Goal: Information Seeking & Learning: Learn about a topic

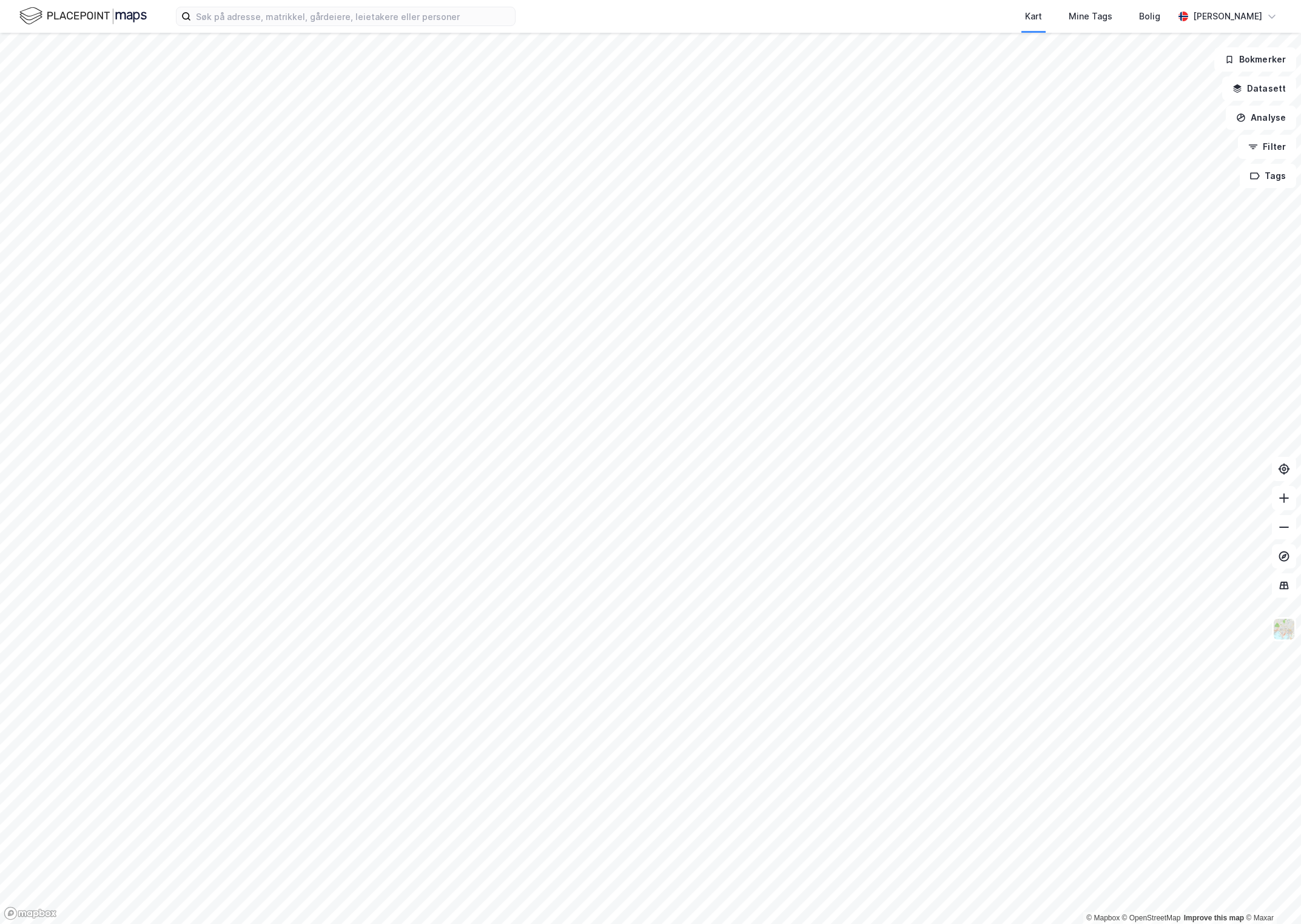
click at [181, 0] on html "Kart Mine Tags Bolig [PERSON_NAME] © Mapbox © OpenStreetMap Improve this map © …" at bounding box center [650, 462] width 1301 height 924
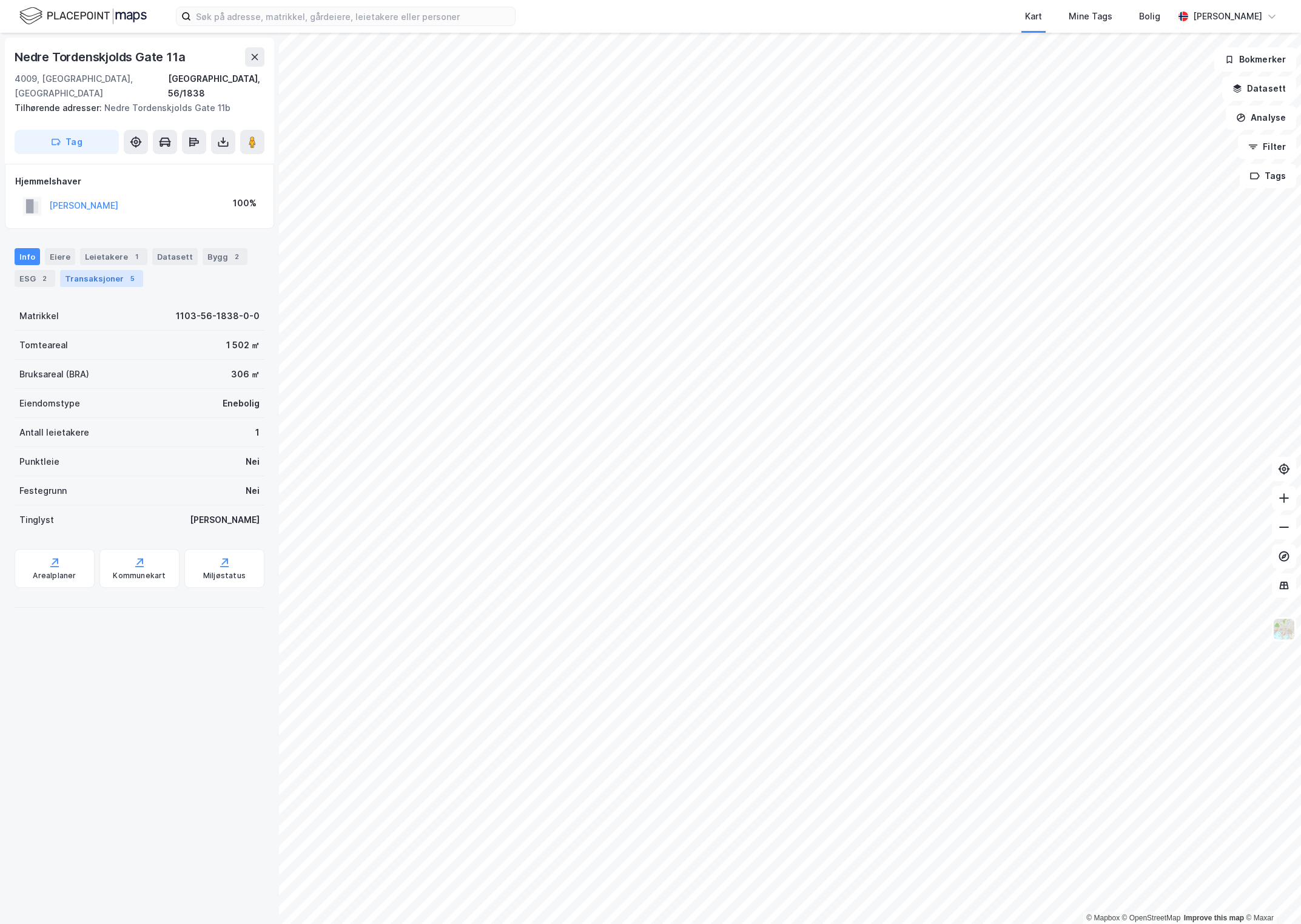
click at [113, 270] on div "Transaksjoner 5" at bounding box center [101, 278] width 83 height 17
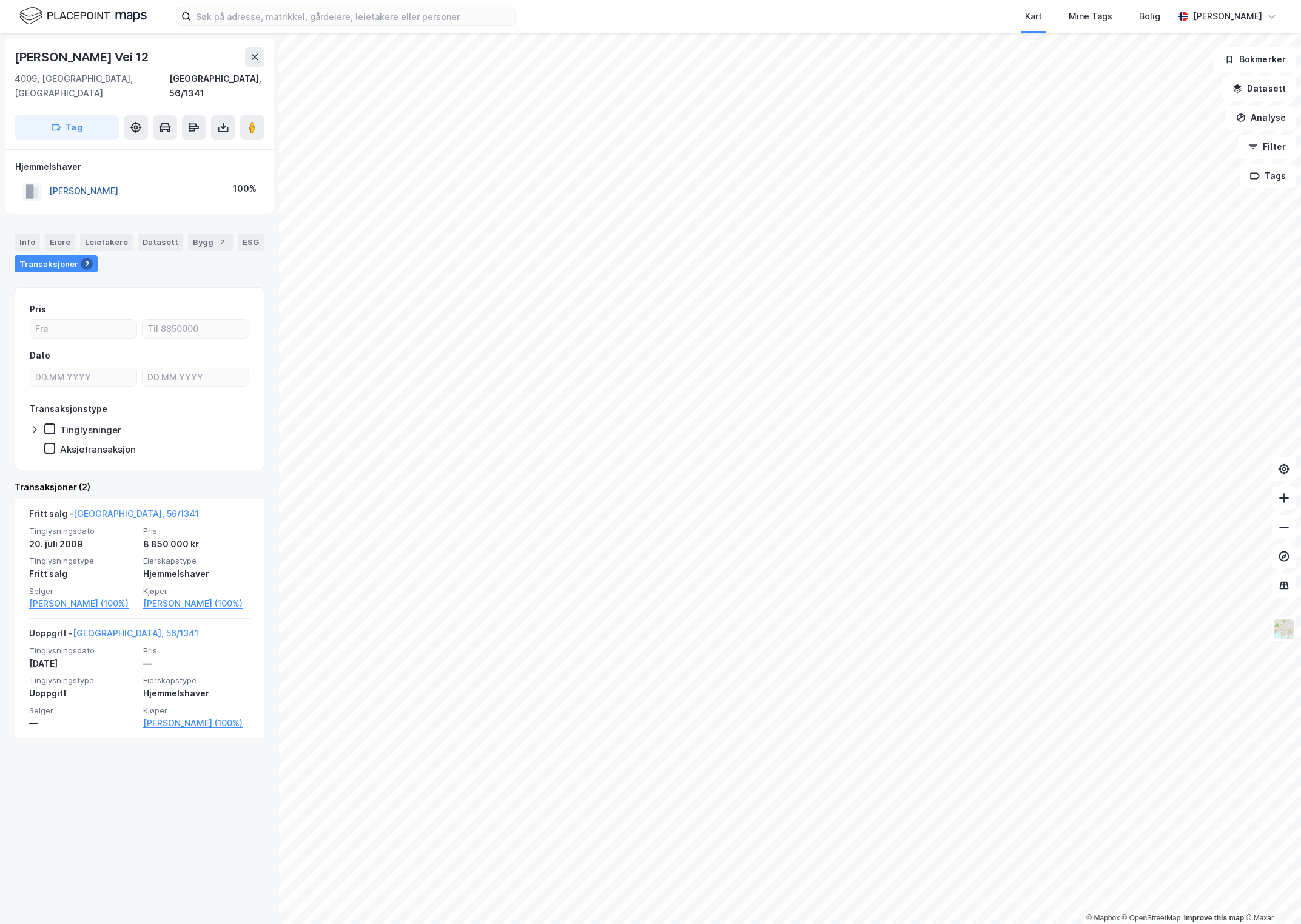
click at [0, 0] on button "[PERSON_NAME]" at bounding box center [0, 0] width 0 height 0
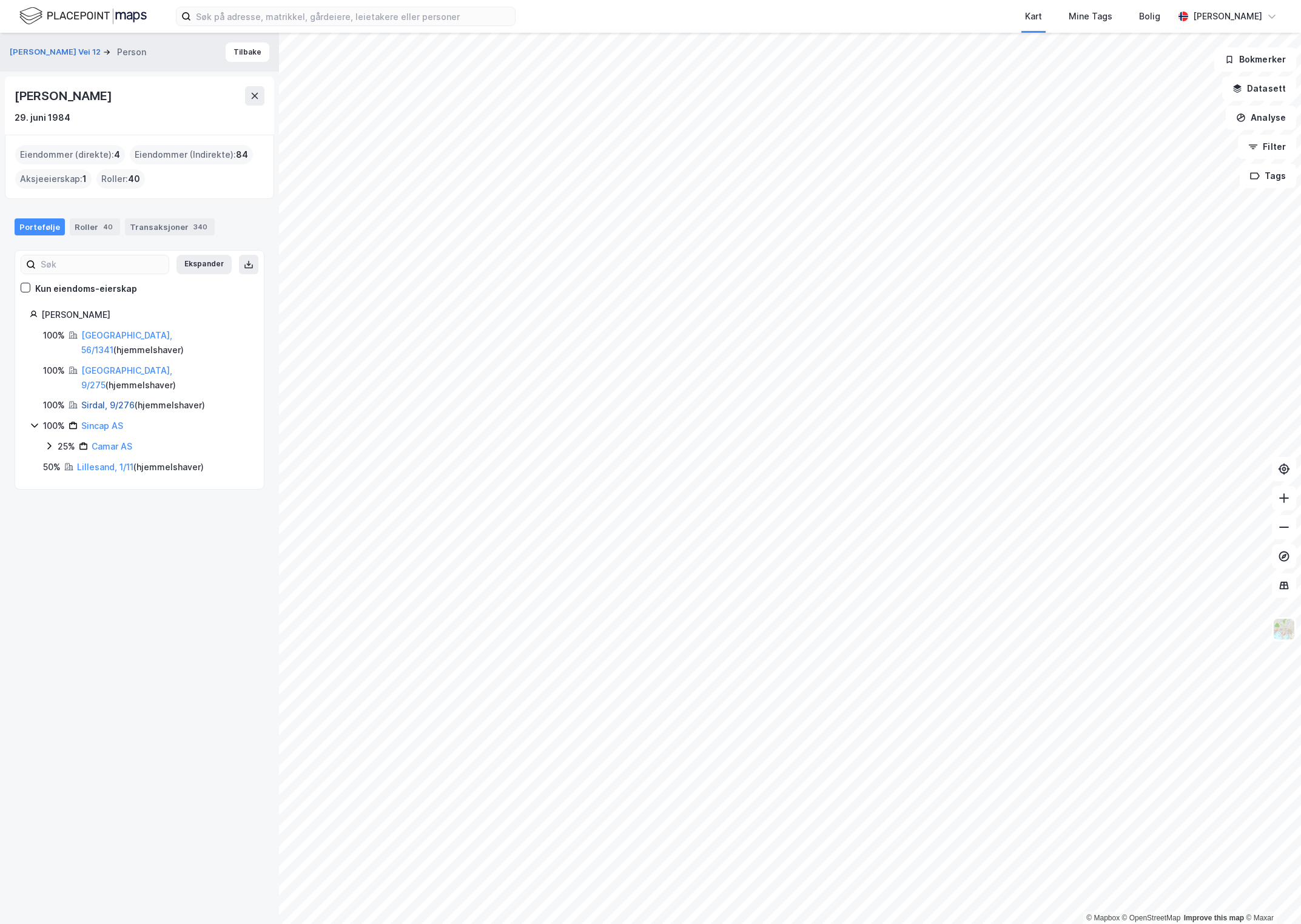
click at [109, 400] on link "Sirdal, 9/276" at bounding box center [108, 405] width 53 height 10
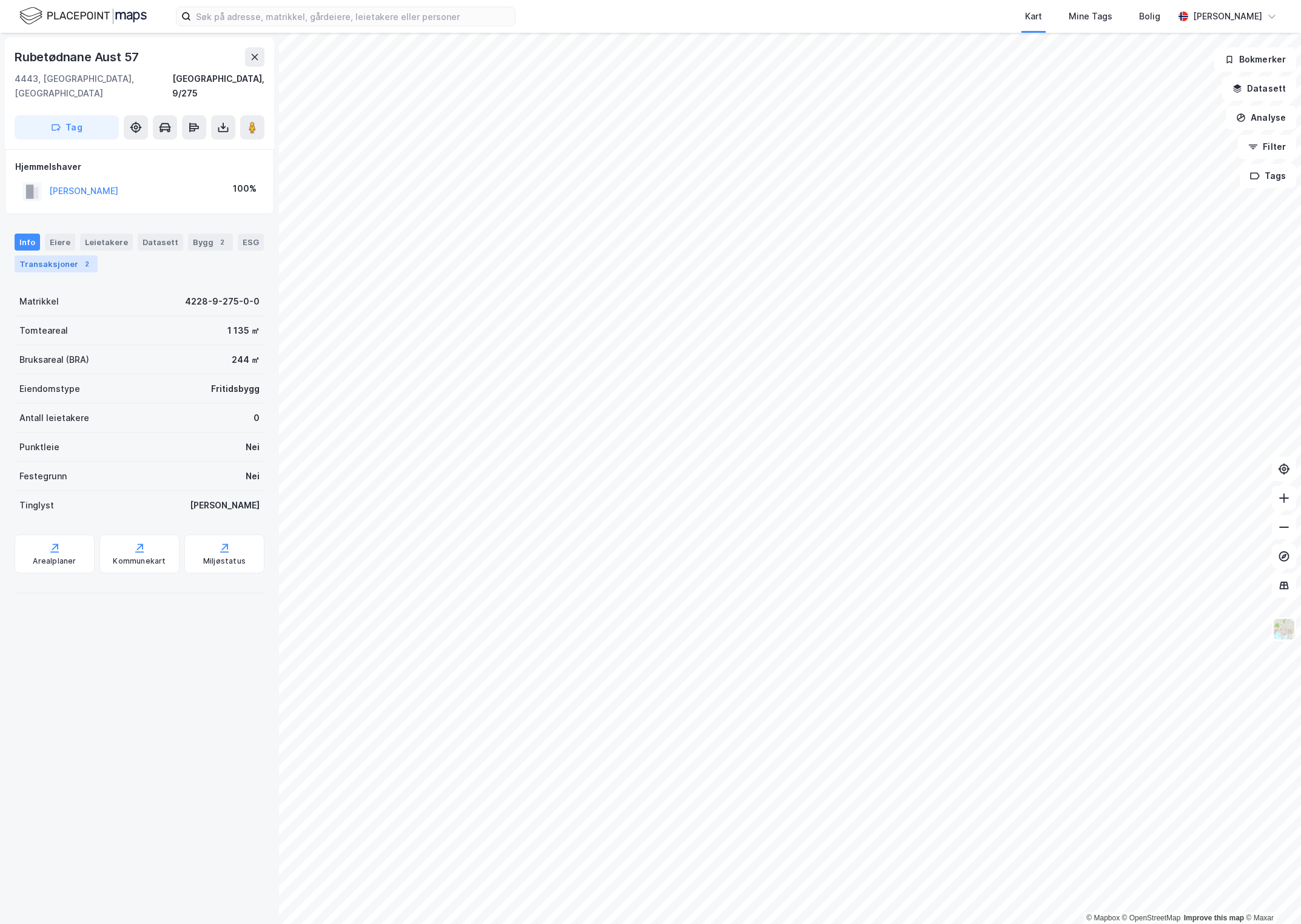
click at [55, 255] on div "Transaksjoner 2" at bounding box center [56, 263] width 83 height 17
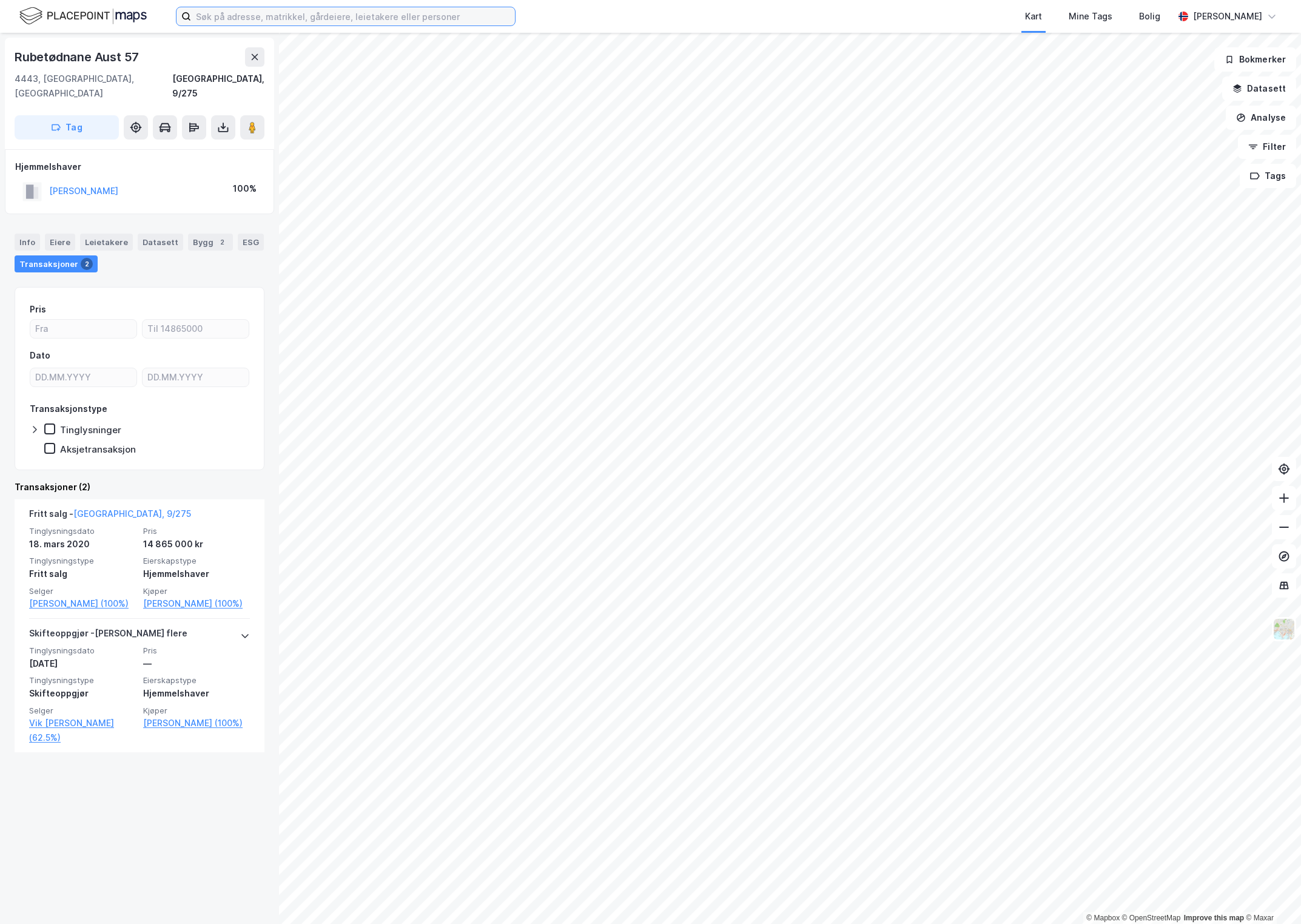
click at [295, 16] on input at bounding box center [353, 16] width 324 height 18
